Goal: Register for event/course

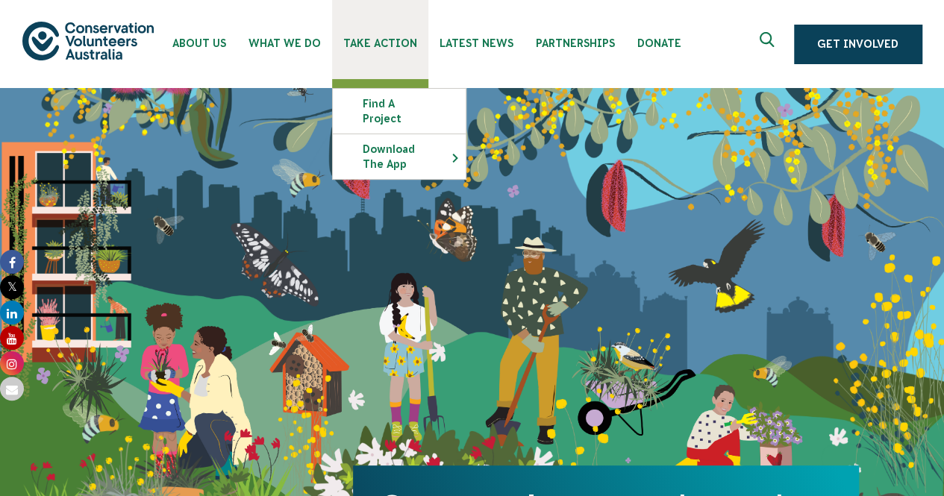
click at [392, 31] on link "Take Action" at bounding box center [380, 39] width 96 height 79
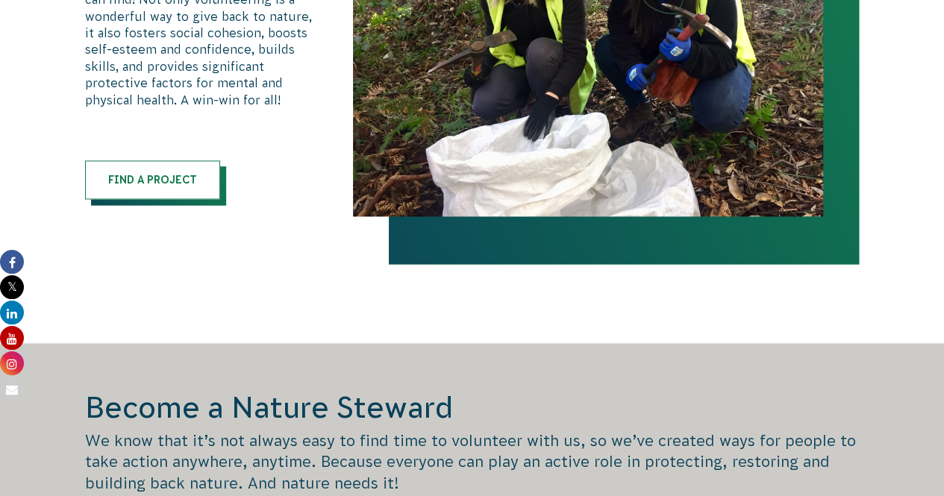
scroll to position [945, 0]
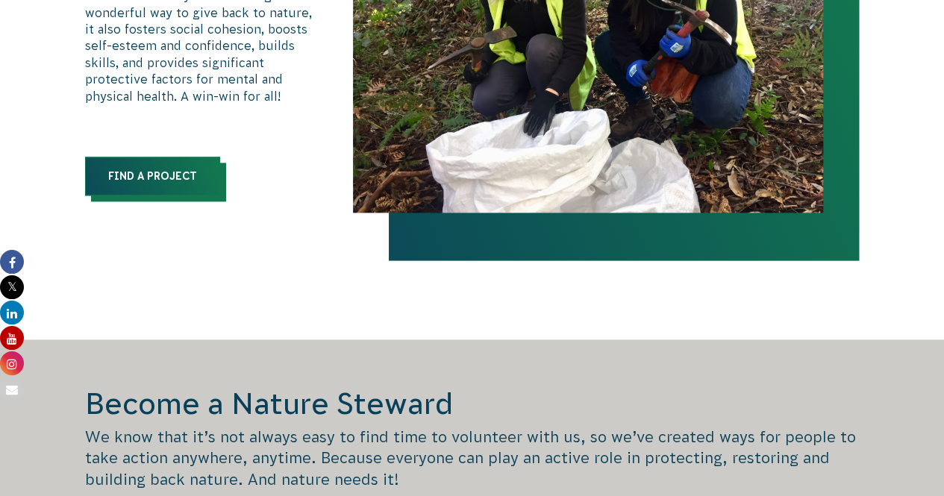
click at [175, 187] on link "Find a Project" at bounding box center [152, 176] width 135 height 39
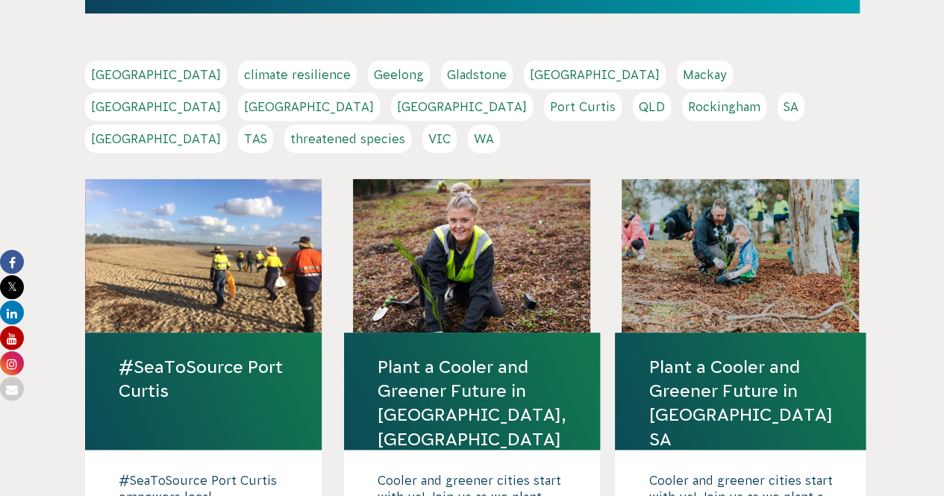
scroll to position [312, 0]
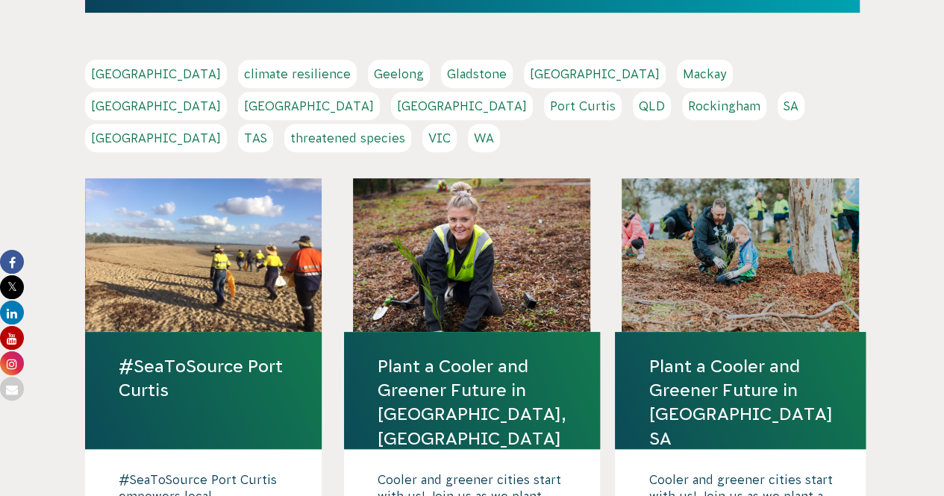
click at [500, 124] on link "WA" at bounding box center [484, 138] width 32 height 28
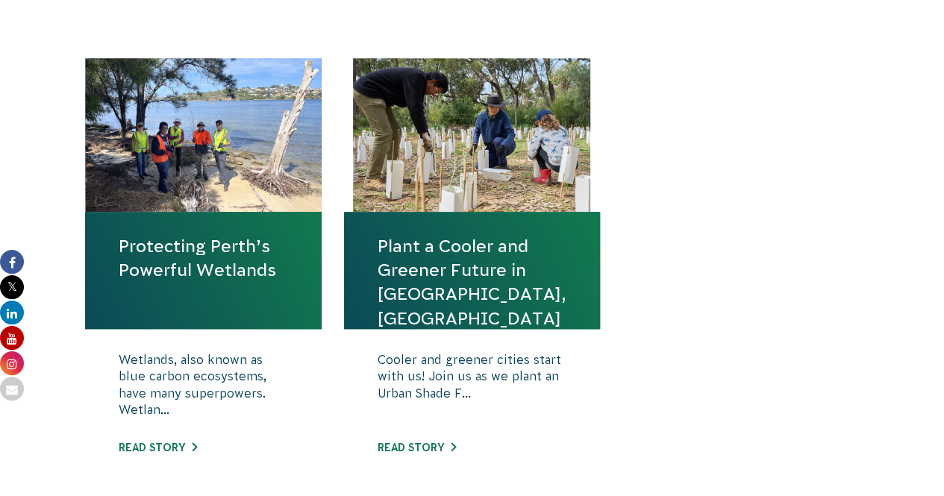
scroll to position [515, 0]
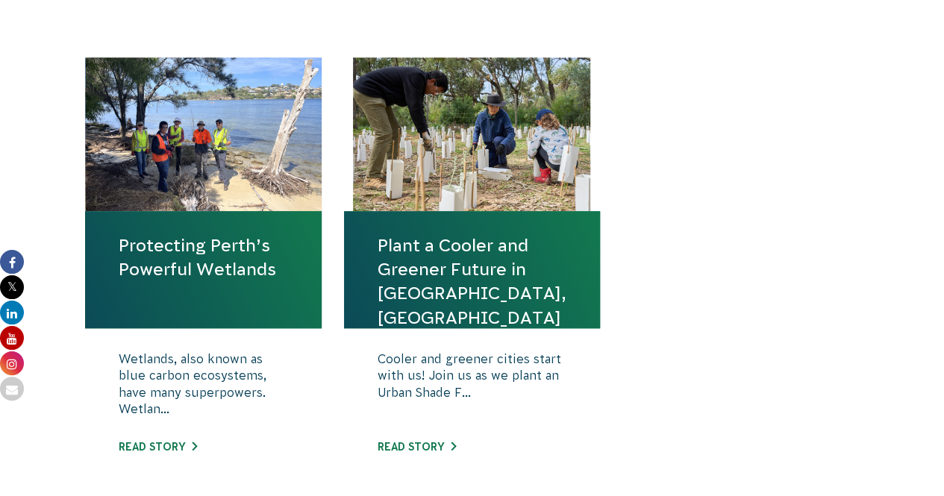
click at [256, 202] on div at bounding box center [203, 134] width 237 height 154
click at [175, 451] on link "Read story" at bounding box center [158, 447] width 78 height 12
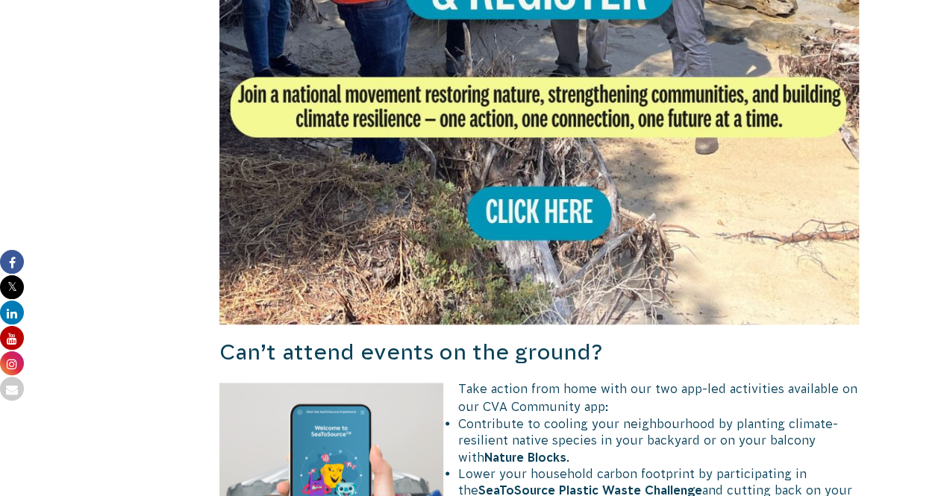
scroll to position [922, 0]
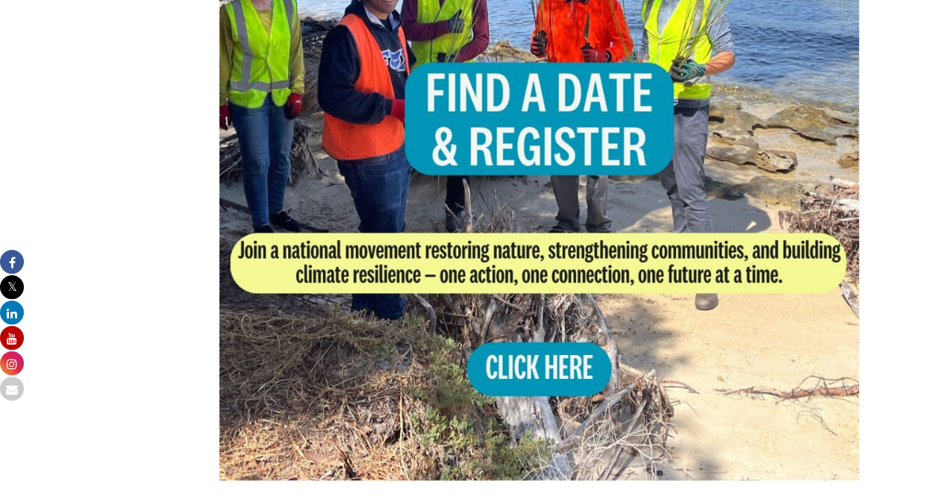
click at [533, 372] on img at bounding box center [539, 160] width 640 height 640
